Goal: Check status: Check status

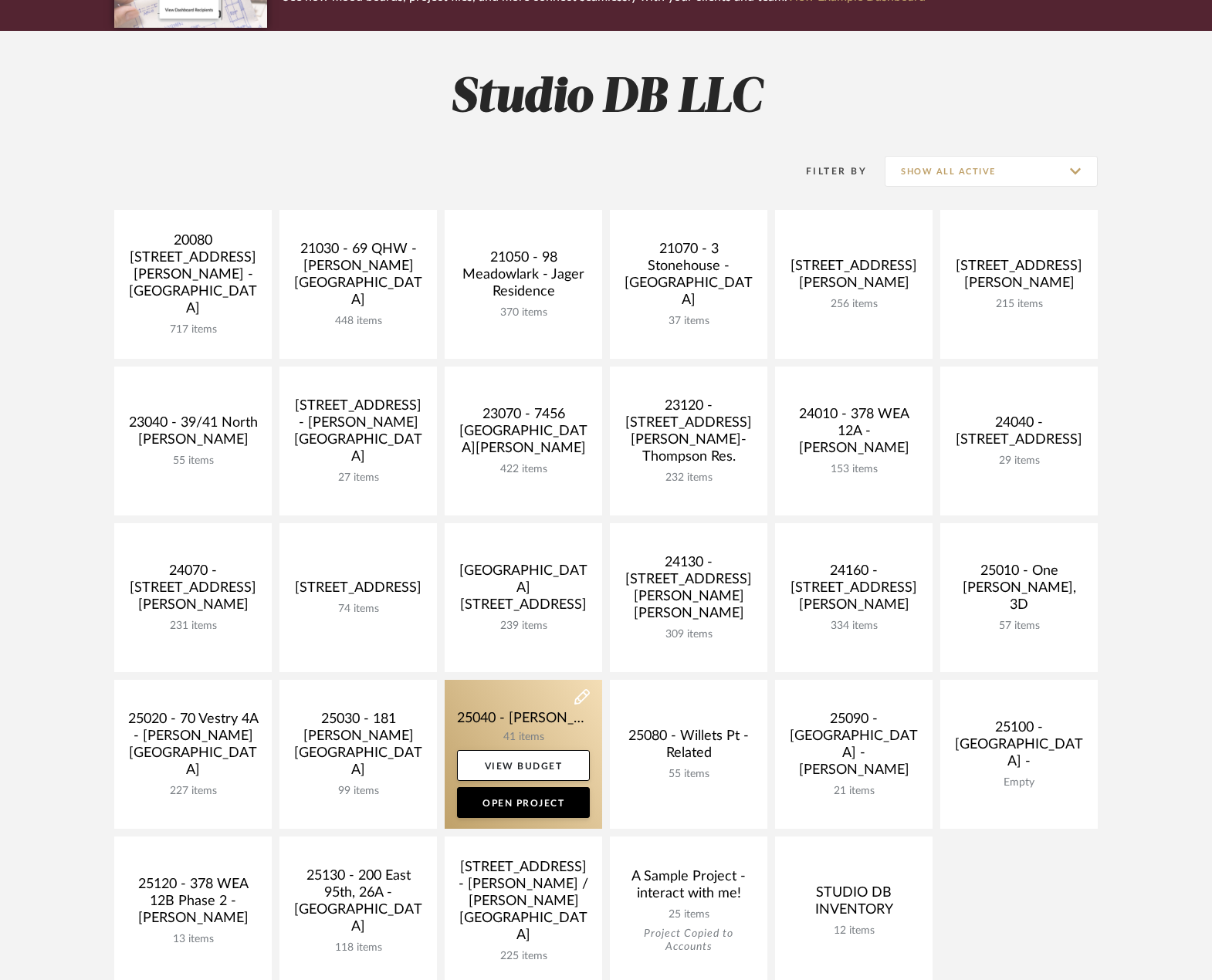
scroll to position [385, 0]
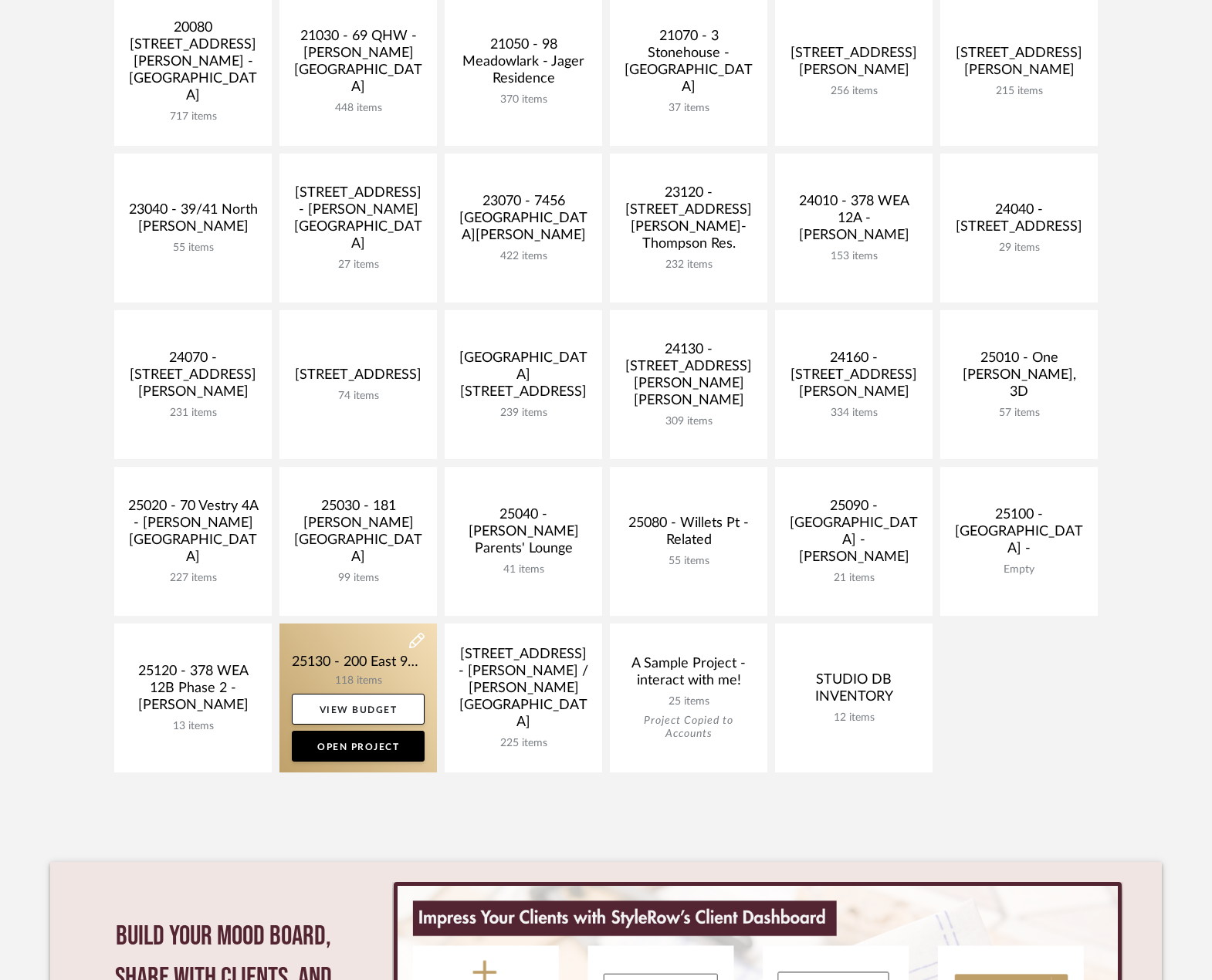
click at [369, 664] on link at bounding box center [358, 697] width 158 height 149
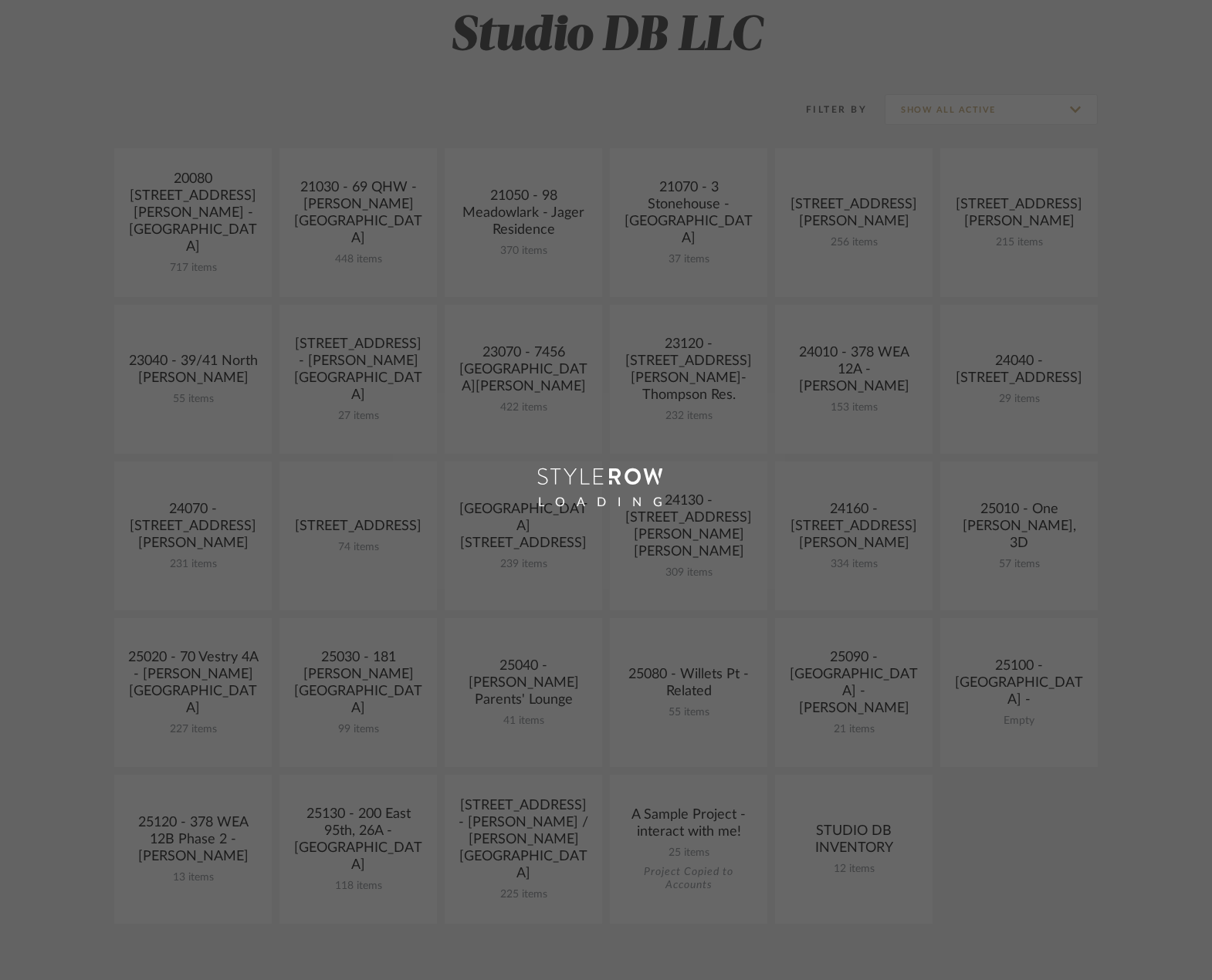
scroll to position [385, 0]
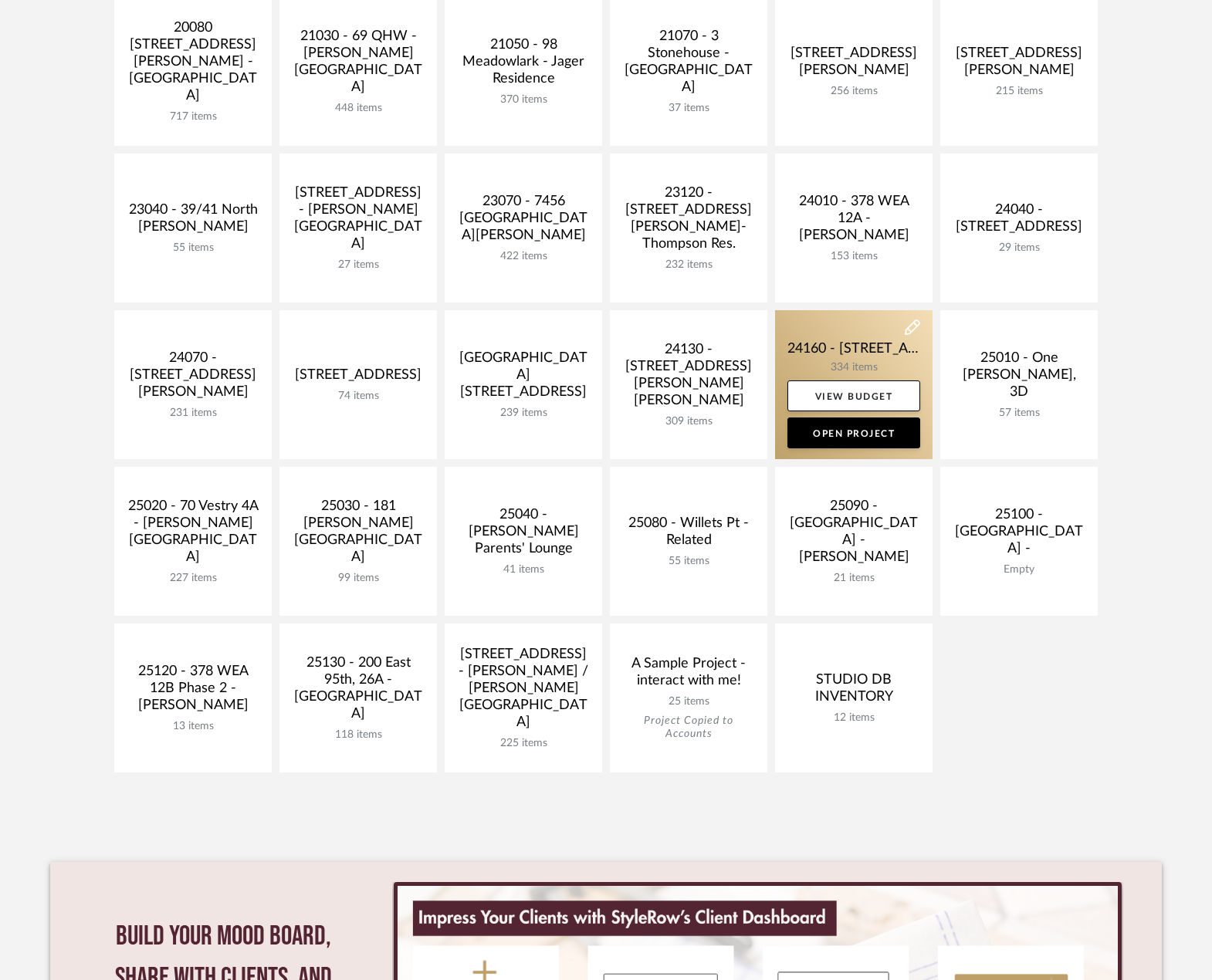
click at [828, 354] on link at bounding box center [853, 385] width 158 height 149
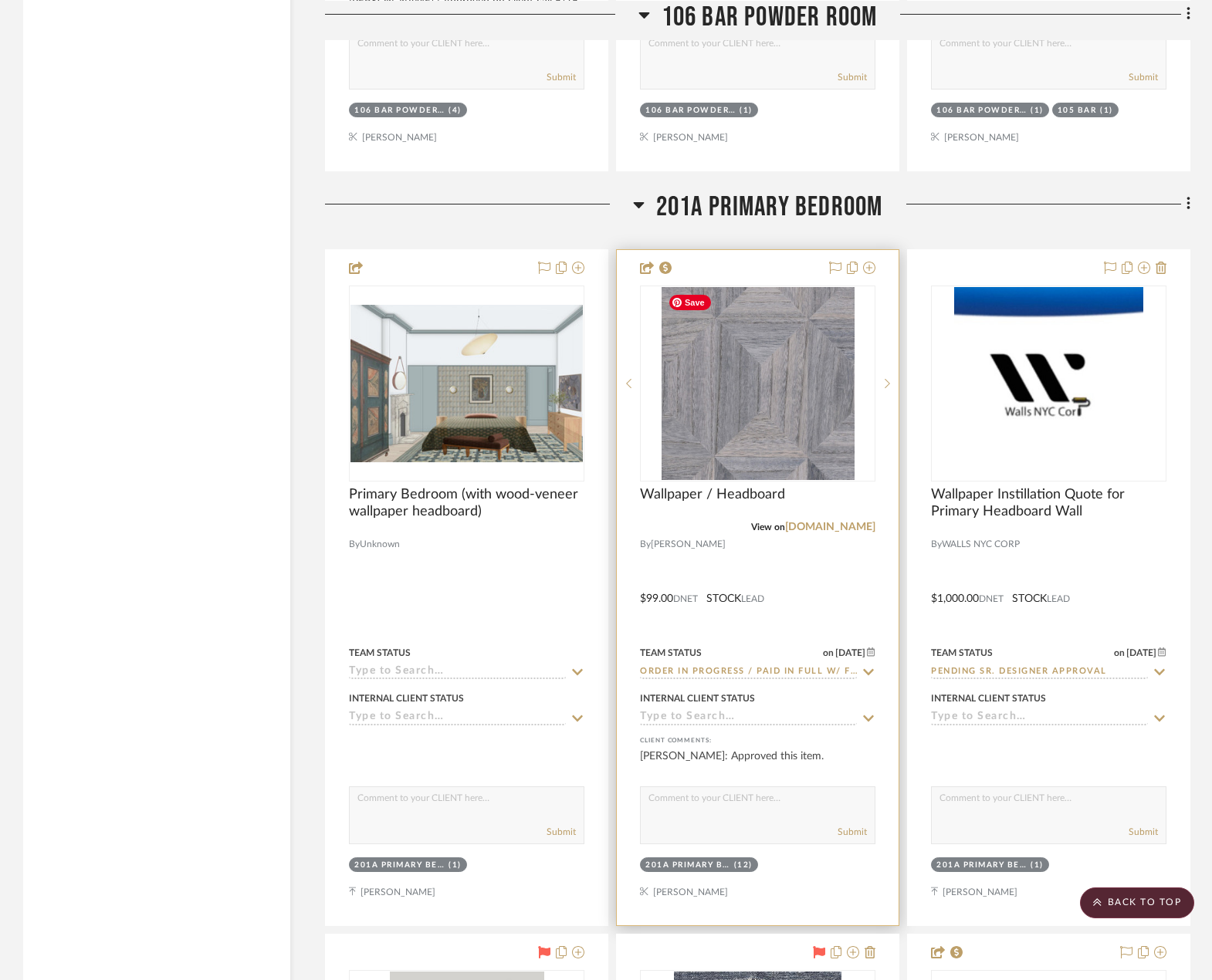
scroll to position [31021, 0]
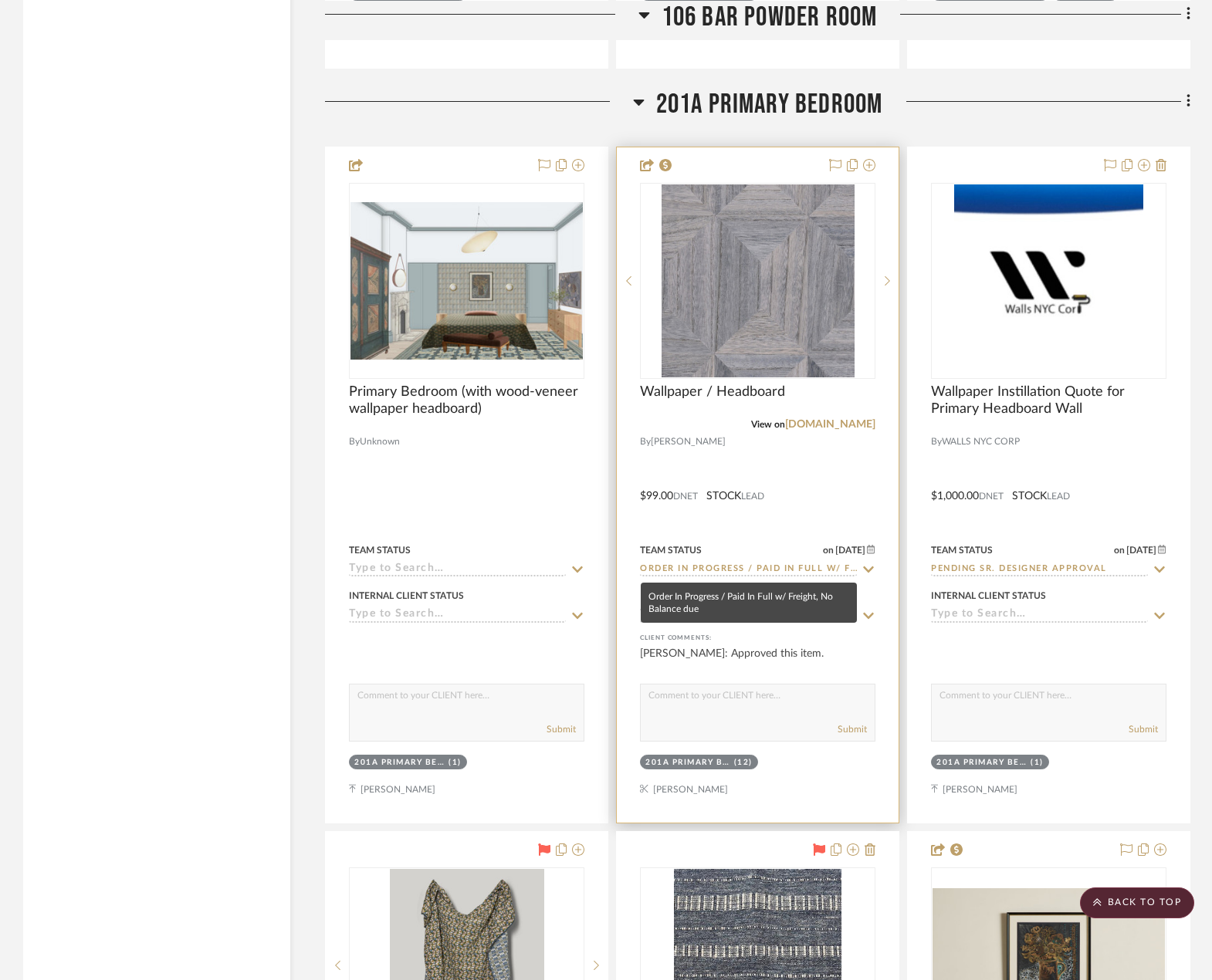
click at [792, 565] on input "Order In Progress / Paid In Full w/ Freight, No Balance due" at bounding box center [749, 570] width 217 height 14
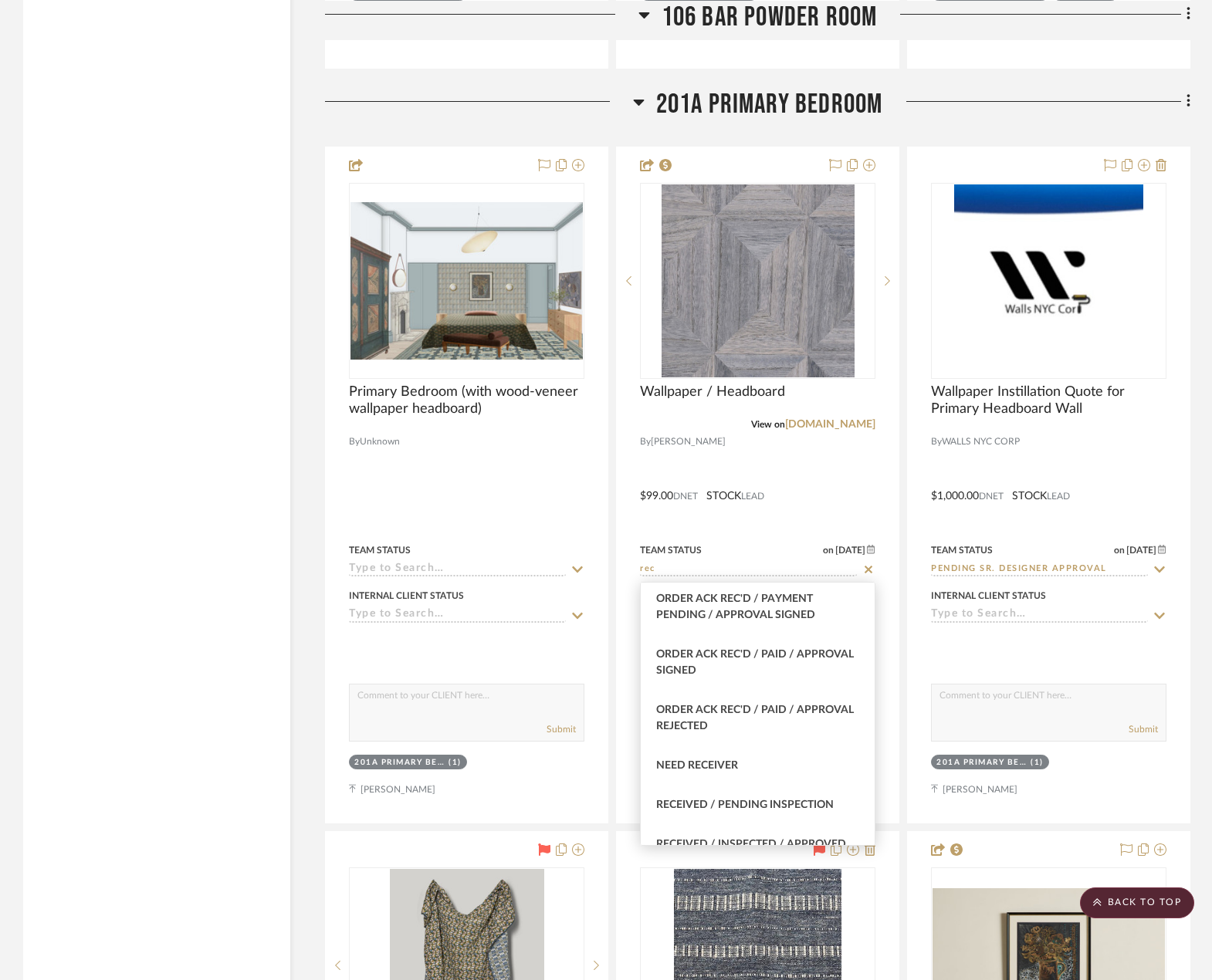
scroll to position [463, 0]
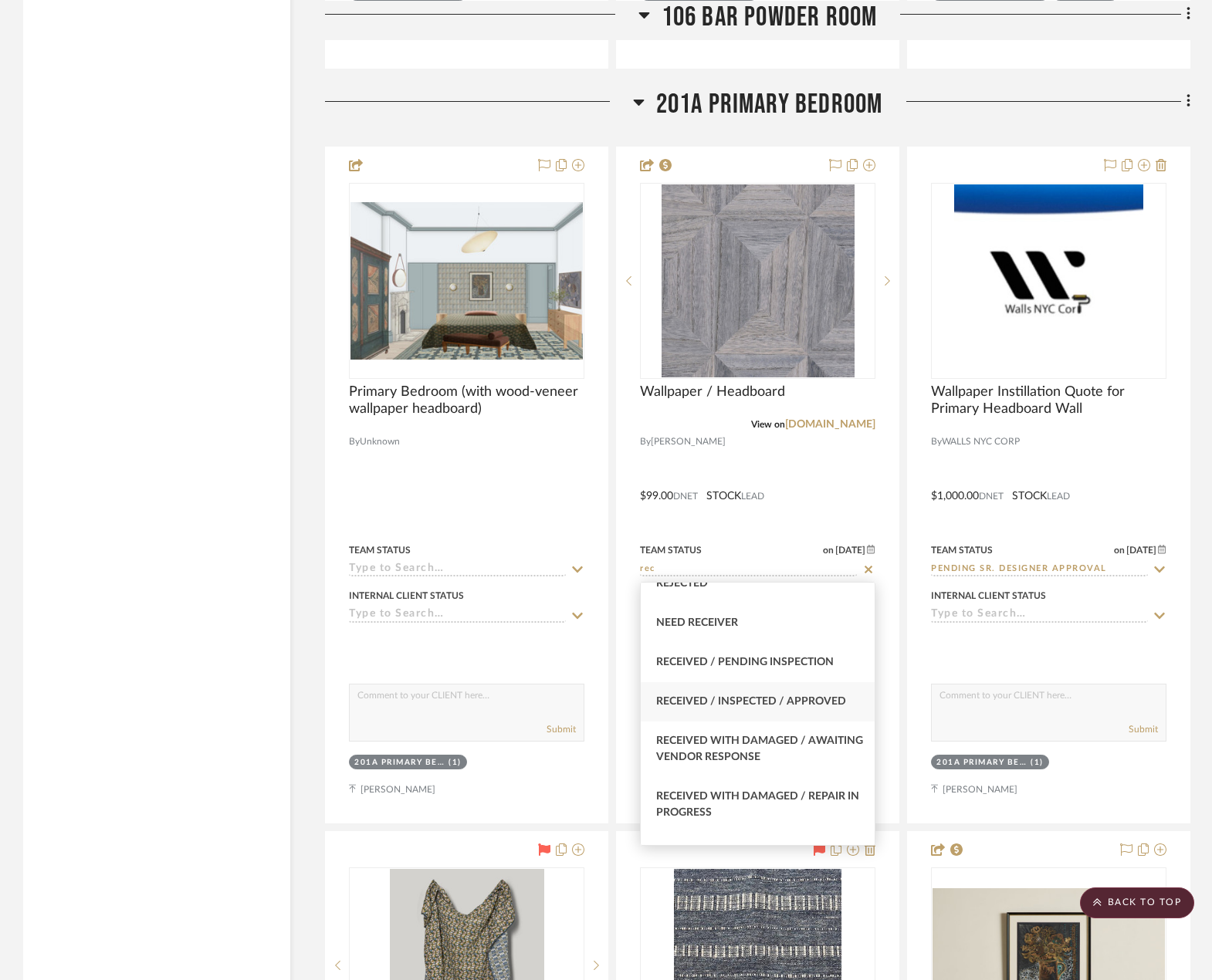
type input "rec"
click at [805, 697] on span "Received / Inspected / Approved" at bounding box center [751, 701] width 190 height 11
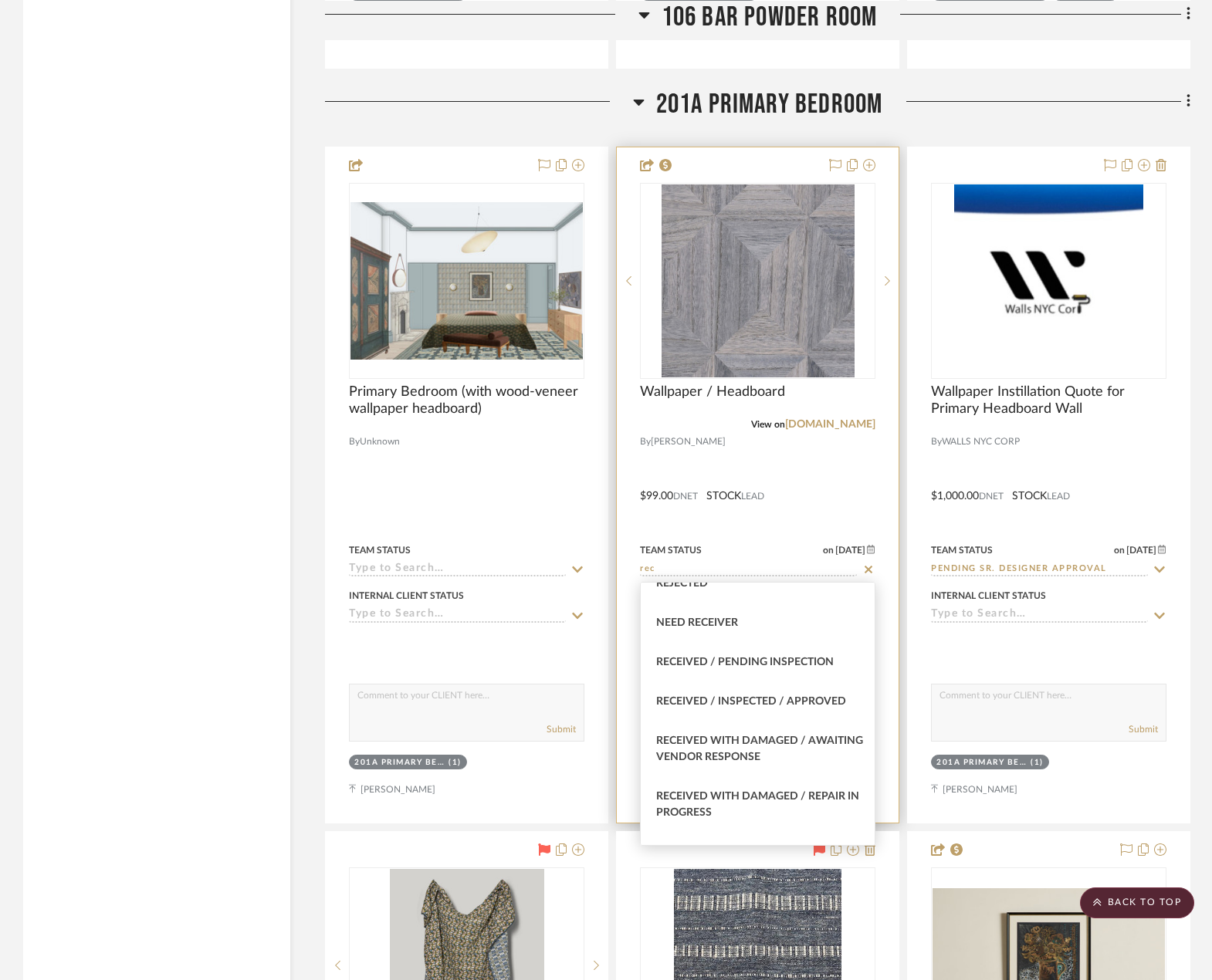
type input "[DATE]"
type input "Received / Inspected / Approved"
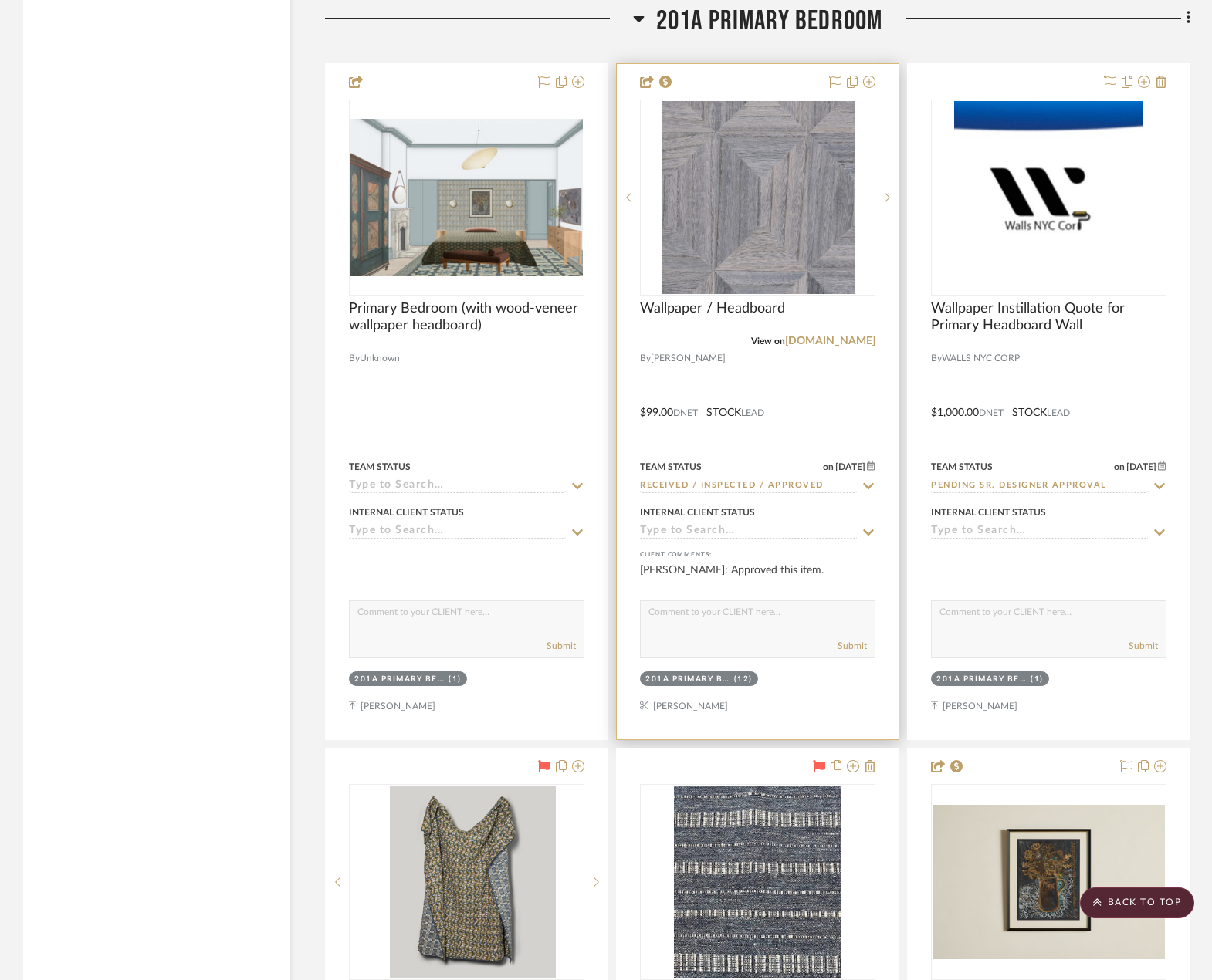
scroll to position [31098, 0]
